Goal: Task Accomplishment & Management: Manage account settings

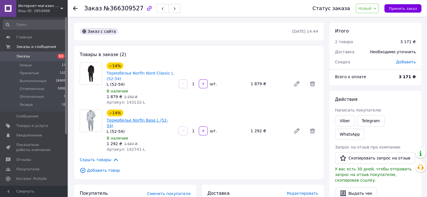
click at [140, 118] on link "Термобелье Norfin Base L (52-54)" at bounding box center [137, 123] width 61 height 10
click at [30, 59] on link "Заказы 13" at bounding box center [34, 57] width 69 height 10
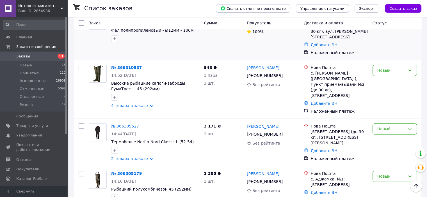
scroll to position [168, 0]
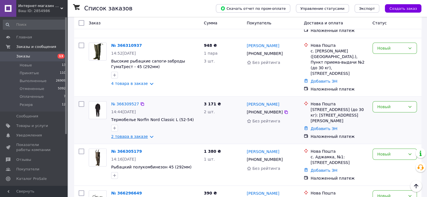
click at [130, 134] on link "2 товара в заказе" at bounding box center [129, 136] width 37 height 4
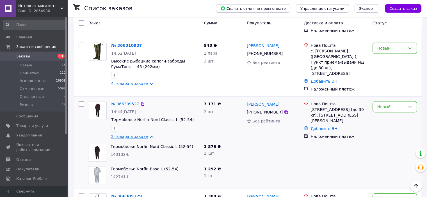
click at [130, 134] on link "2 товара в заказе" at bounding box center [129, 136] width 37 height 4
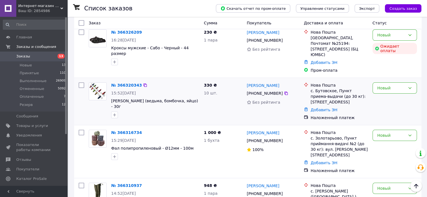
scroll to position [0, 0]
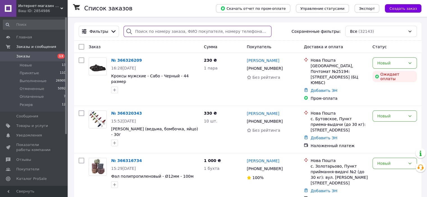
click at [141, 35] on input "search" at bounding box center [197, 31] width 148 height 11
click at [180, 31] on input "search" at bounding box center [197, 31] width 148 height 11
click at [218, 33] on input "search" at bounding box center [197, 31] width 148 height 11
click at [158, 31] on input "search" at bounding box center [197, 31] width 148 height 11
click at [141, 32] on input "search" at bounding box center [197, 31] width 148 height 11
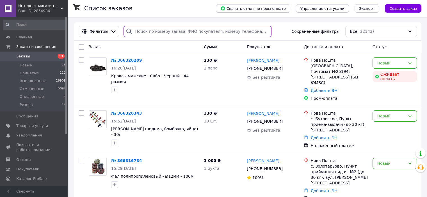
click at [159, 29] on input "search" at bounding box center [197, 31] width 148 height 11
click at [182, 31] on input "search" at bounding box center [197, 31] width 148 height 11
click at [212, 31] on input "search" at bounding box center [197, 31] width 148 height 11
click at [233, 31] on input "search" at bounding box center [197, 31] width 148 height 11
click at [252, 32] on input "search" at bounding box center [197, 31] width 148 height 11
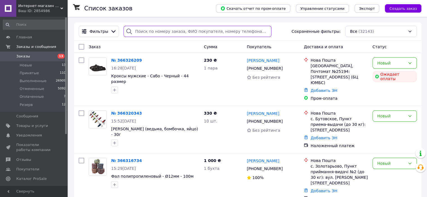
click at [257, 33] on input "search" at bounding box center [197, 31] width 148 height 11
click at [141, 33] on input "search" at bounding box center [197, 31] width 148 height 11
click at [149, 32] on input "search" at bounding box center [197, 31] width 148 height 11
click at [163, 33] on input "search" at bounding box center [197, 31] width 148 height 11
click at [170, 33] on input "search" at bounding box center [197, 31] width 148 height 11
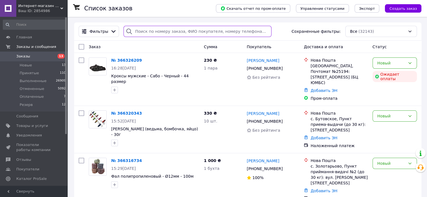
click at [142, 32] on input "search" at bounding box center [197, 31] width 148 height 11
click at [139, 33] on input "search" at bounding box center [197, 31] width 148 height 11
click at [146, 34] on input "search" at bounding box center [197, 31] width 148 height 11
click at [157, 34] on input "search" at bounding box center [197, 31] width 148 height 11
click at [179, 34] on input "search" at bounding box center [197, 31] width 148 height 11
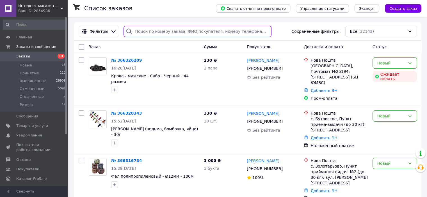
click at [190, 34] on input "search" at bounding box center [197, 31] width 148 height 11
click at [217, 33] on input "search" at bounding box center [197, 31] width 148 height 11
click at [144, 29] on input "search" at bounding box center [197, 31] width 148 height 11
click at [160, 31] on input "search" at bounding box center [197, 31] width 148 height 11
click at [170, 31] on input "search" at bounding box center [197, 31] width 148 height 11
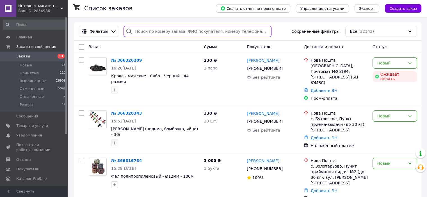
click at [187, 31] on input "search" at bounding box center [197, 31] width 148 height 11
click at [199, 32] on input "search" at bounding box center [197, 31] width 148 height 11
click at [152, 31] on input "search" at bounding box center [197, 31] width 148 height 11
click at [171, 32] on input "search" at bounding box center [197, 31] width 148 height 11
click at [136, 33] on input "search" at bounding box center [197, 31] width 148 height 11
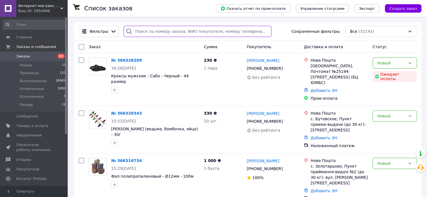
click at [204, 31] on input "search" at bounding box center [197, 31] width 148 height 11
click at [159, 32] on input "search" at bounding box center [197, 31] width 148 height 11
click at [169, 32] on input "search" at bounding box center [197, 31] width 148 height 11
click at [186, 31] on input "search" at bounding box center [197, 31] width 148 height 11
click at [199, 35] on input "search" at bounding box center [197, 31] width 148 height 11
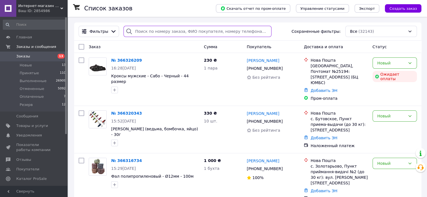
click at [219, 34] on input "search" at bounding box center [197, 31] width 148 height 11
click at [235, 33] on input "search" at bounding box center [197, 31] width 148 height 11
click at [251, 33] on input "search" at bounding box center [197, 31] width 148 height 11
click at [147, 32] on input "search" at bounding box center [197, 31] width 148 height 11
click at [157, 32] on input "search" at bounding box center [197, 31] width 148 height 11
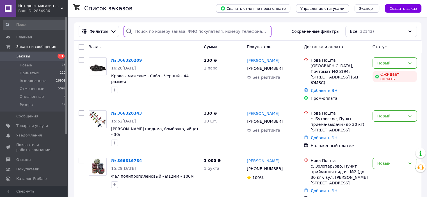
click at [168, 32] on input "search" at bounding box center [197, 31] width 148 height 11
click at [183, 31] on input "search" at bounding box center [197, 31] width 148 height 11
click at [189, 31] on input "search" at bounding box center [197, 31] width 148 height 11
click at [241, 32] on input "search" at bounding box center [197, 31] width 148 height 11
click at [254, 32] on input "search" at bounding box center [197, 31] width 148 height 11
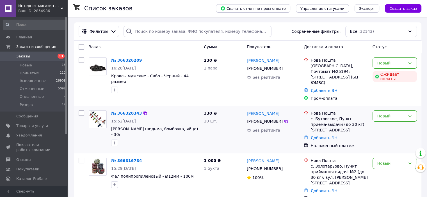
click at [166, 132] on div "№ 366320343 15:52, 12.10.2025 Снасть Киллер (ведьма, бомбочка, яйцо) - 30г" at bounding box center [143, 129] width 115 height 43
click at [154, 33] on input "search" at bounding box center [197, 31] width 148 height 11
click at [151, 33] on input "search" at bounding box center [197, 31] width 148 height 11
click at [168, 33] on input "search" at bounding box center [197, 31] width 148 height 11
click at [183, 33] on input "search" at bounding box center [197, 31] width 148 height 11
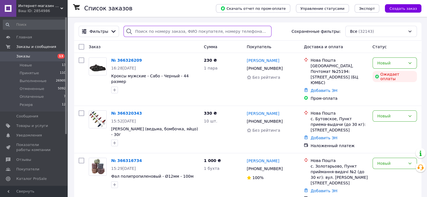
click at [224, 33] on input "search" at bounding box center [197, 31] width 148 height 11
click at [242, 34] on input "search" at bounding box center [197, 31] width 148 height 11
click at [251, 33] on input "search" at bounding box center [197, 31] width 148 height 11
click at [258, 33] on input "search" at bounding box center [197, 31] width 148 height 11
click at [139, 32] on input "search" at bounding box center [197, 31] width 148 height 11
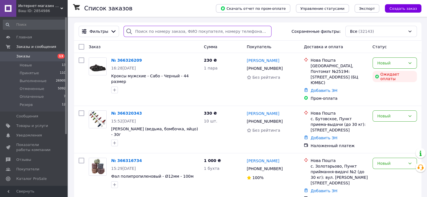
click at [158, 32] on input "search" at bounding box center [197, 31] width 148 height 11
click at [171, 31] on input "search" at bounding box center [197, 31] width 148 height 11
click at [197, 33] on input "search" at bounding box center [197, 31] width 148 height 11
click at [225, 33] on input "search" at bounding box center [197, 31] width 148 height 11
click at [256, 33] on input "search" at bounding box center [197, 31] width 148 height 11
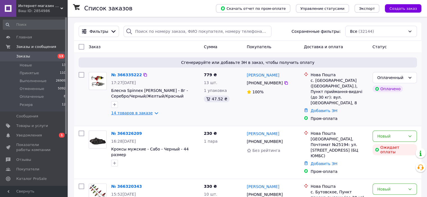
click at [132, 115] on link "14 товаров в заказе" at bounding box center [132, 113] width 42 height 4
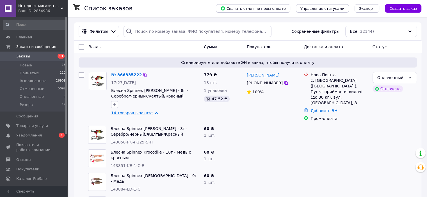
click at [129, 113] on link "14 товаров в заказе" at bounding box center [132, 113] width 42 height 4
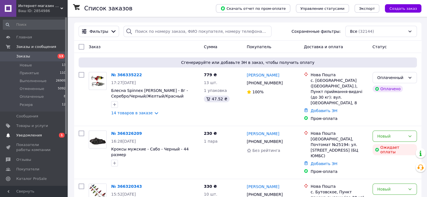
click at [37, 139] on link "Уведомления 0 1" at bounding box center [34, 136] width 69 height 10
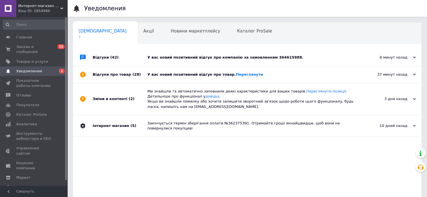
click at [206, 66] on div "У вас новий позитивний відгук про товар. Переглянути" at bounding box center [253, 74] width 212 height 17
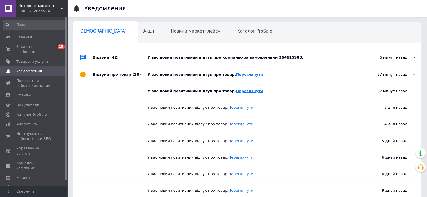
click at [241, 93] on link "Переглянути" at bounding box center [249, 91] width 27 height 4
click at [236, 57] on div "У вас новий позитивний відгук про компанію за замовленням 364615988." at bounding box center [253, 57] width 212 height 5
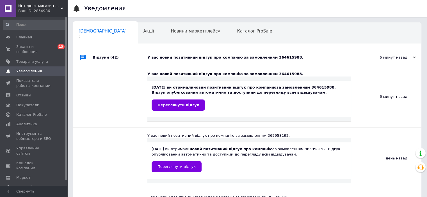
click at [236, 57] on div "У вас новий позитивний відгук про компанію за замовленням 364615988." at bounding box center [253, 57] width 212 height 5
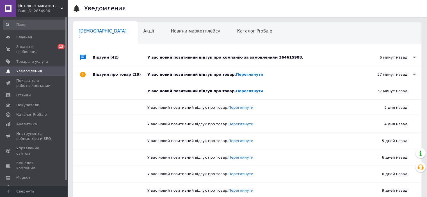
click at [236, 57] on div "У вас новий позитивний відгук про компанію за замовленням 364615988." at bounding box center [253, 57] width 212 height 5
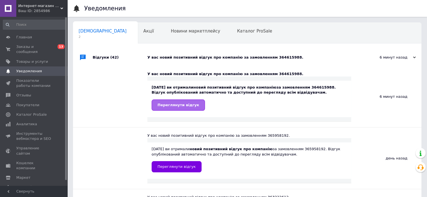
click at [187, 107] on span "Переглянути відгук" at bounding box center [178, 105] width 42 height 4
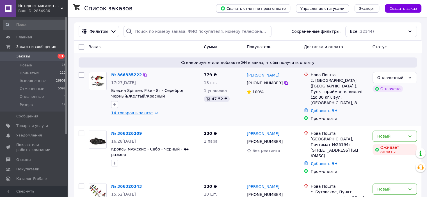
click at [131, 112] on link "14 товаров в заказе" at bounding box center [132, 113] width 42 height 4
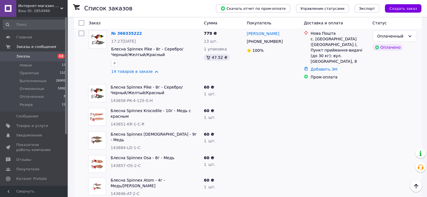
scroll to position [28, 0]
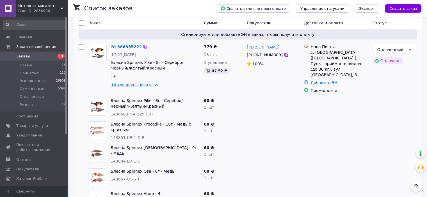
click at [123, 87] on link "14 товаров в заказе" at bounding box center [132, 85] width 42 height 4
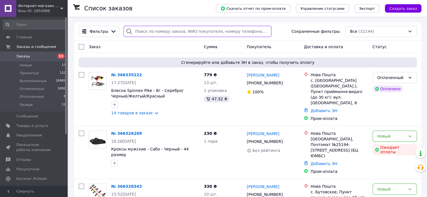
click at [138, 36] on input "search" at bounding box center [197, 31] width 148 height 11
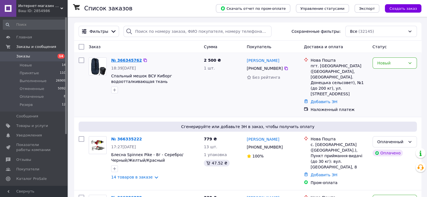
click at [131, 61] on link "№ 366345762" at bounding box center [126, 60] width 31 height 4
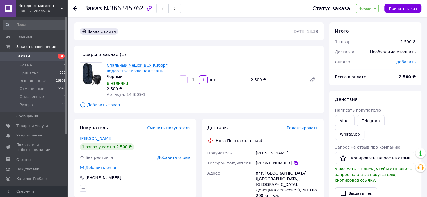
click at [138, 73] on link "Спальный мешок ВСУ Киборг водоотталкивающая ткань" at bounding box center [137, 68] width 61 height 10
click at [32, 57] on span "Заказы" at bounding box center [34, 56] width 36 height 5
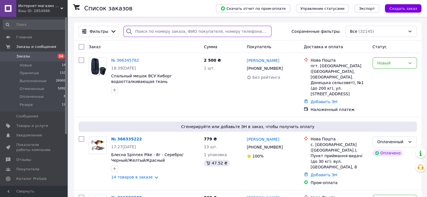
click at [143, 35] on input "search" at bounding box center [197, 31] width 148 height 11
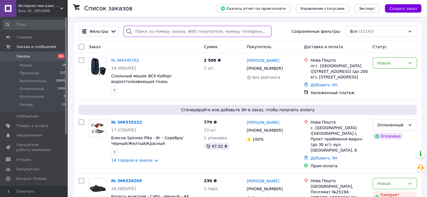
click at [141, 33] on input "search" at bounding box center [197, 31] width 148 height 11
click at [153, 31] on input "search" at bounding box center [197, 31] width 148 height 11
click at [154, 32] on input "search" at bounding box center [197, 31] width 148 height 11
click at [168, 33] on input "search" at bounding box center [197, 31] width 148 height 11
click at [232, 32] on input "search" at bounding box center [197, 31] width 148 height 11
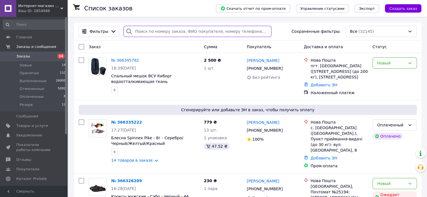
click at [248, 32] on input "search" at bounding box center [197, 31] width 148 height 11
click at [263, 33] on input "search" at bounding box center [197, 31] width 148 height 11
click at [142, 33] on input "search" at bounding box center [197, 31] width 148 height 11
click at [155, 33] on input "search" at bounding box center [197, 31] width 148 height 11
click at [174, 33] on input "search" at bounding box center [197, 31] width 148 height 11
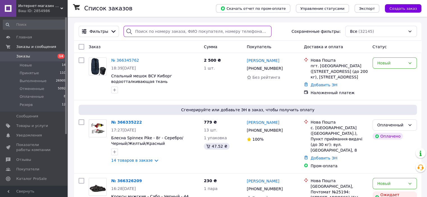
click at [184, 31] on input "search" at bounding box center [197, 31] width 148 height 11
click at [171, 36] on input "search" at bounding box center [197, 31] width 148 height 11
click at [180, 29] on input "search" at bounding box center [197, 31] width 148 height 11
click at [333, 68] on div "пгт. [GEOGRAPHIC_DATA] ([STREET_ADDRESS] (до 200 кг), [STREET_ADDRESS]" at bounding box center [338, 71] width 57 height 17
click at [143, 81] on span "Спальный мешок ВСУ Киборг водоотталкивающая ткань" at bounding box center [141, 79] width 61 height 10
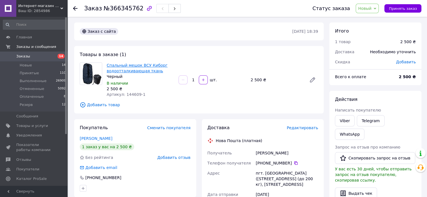
click at [132, 72] on link "Спальный мешок ВСУ Киборг водоотталкивающая ткань" at bounding box center [137, 68] width 61 height 10
click at [145, 71] on link "Спальный мешок ВСУ Киборг водоотталкивающая ткань" at bounding box center [137, 68] width 61 height 10
click at [30, 59] on span "Заказы" at bounding box center [34, 56] width 36 height 5
